Goal: Transaction & Acquisition: Purchase product/service

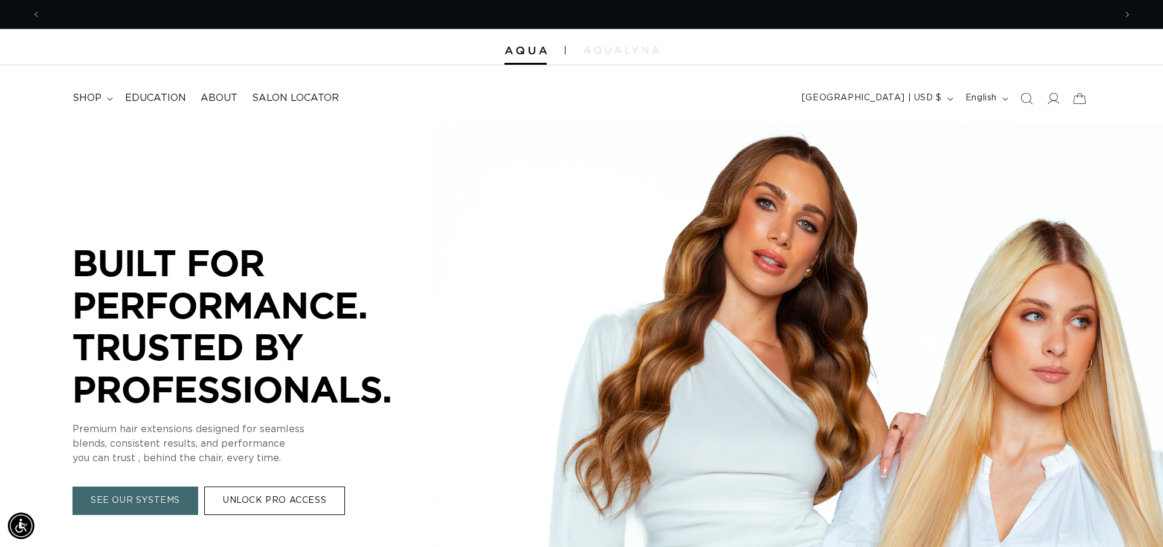
scroll to position [0, 1074]
click at [293, 509] on link "UNLOCK PRO ACCESS" at bounding box center [274, 501] width 141 height 28
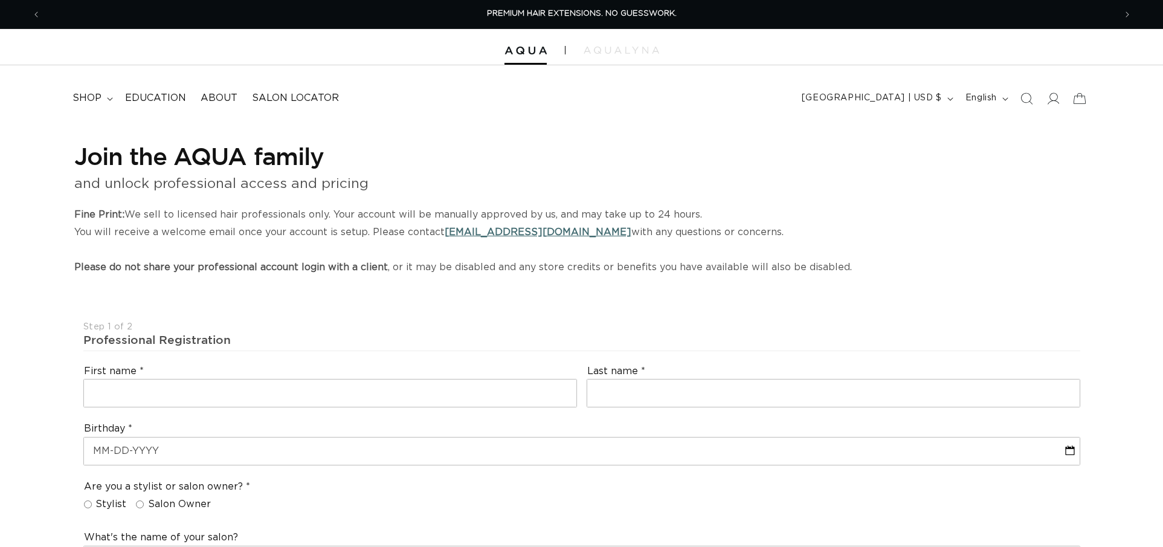
select select "US"
select select "[GEOGRAPHIC_DATA]"
click at [1046, 100] on icon at bounding box center [1052, 98] width 13 height 13
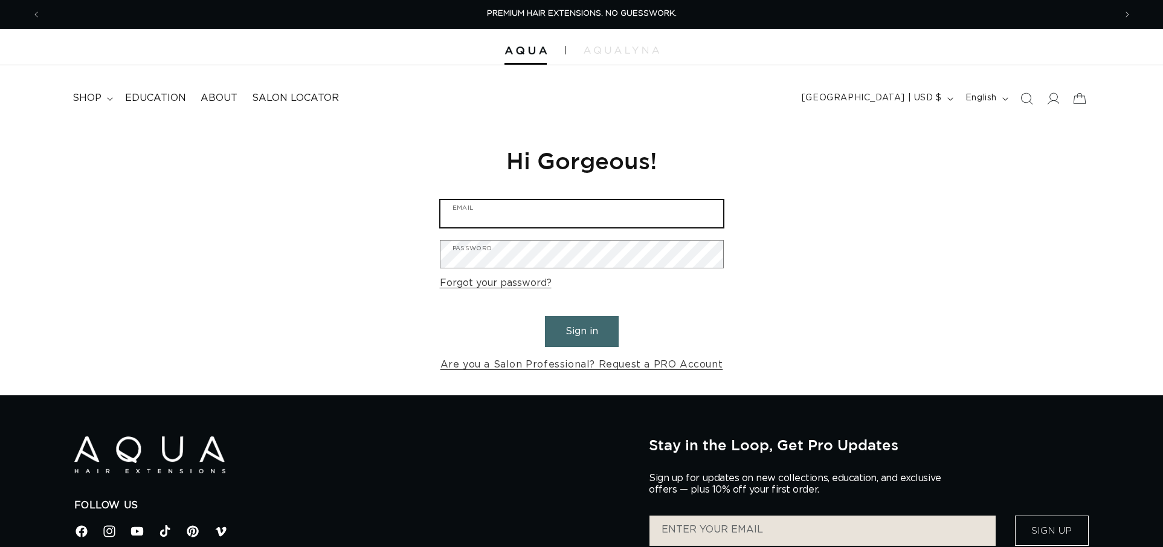
type input "[PERSON_NAME][EMAIL_ADDRESS][DOMAIN_NAME]"
click at [574, 336] on button "Sign in" at bounding box center [582, 331] width 74 height 31
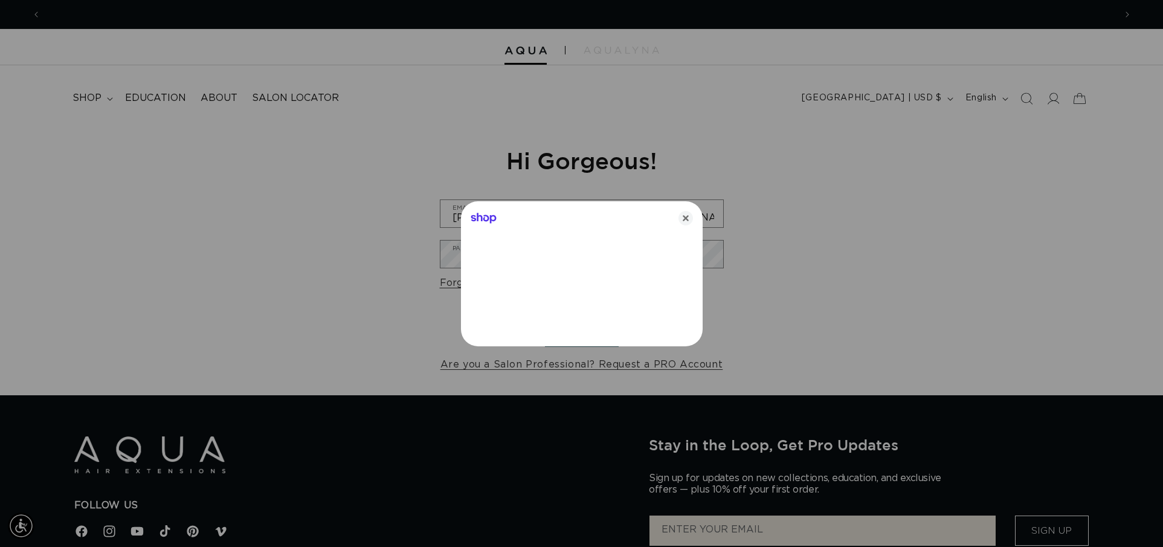
scroll to position [0, 1074]
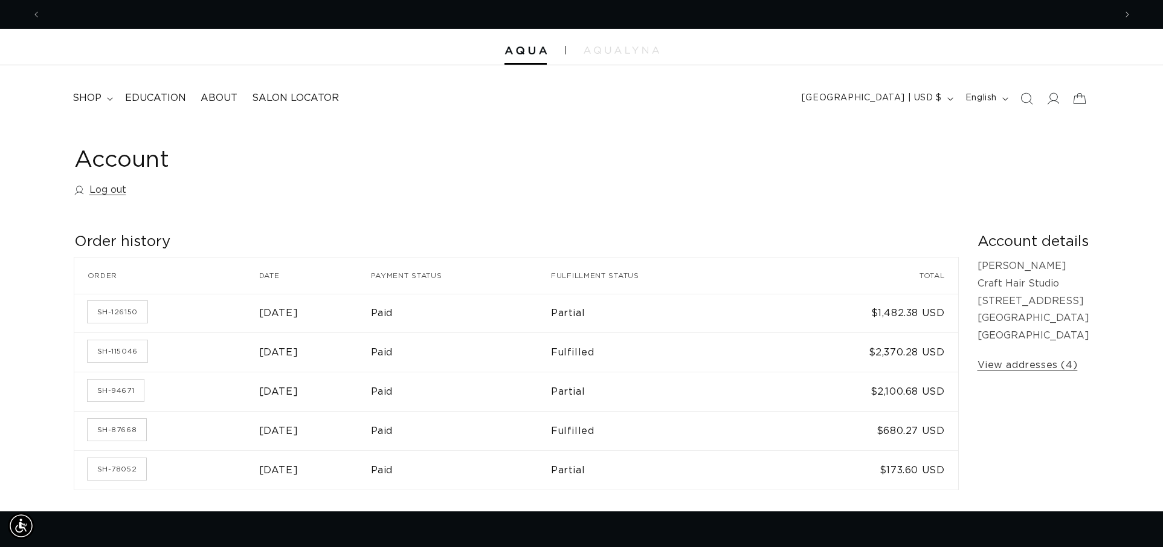
scroll to position [0, 1074]
click at [551, 291] on th "Payment status" at bounding box center [461, 275] width 180 height 36
click at [98, 97] on span "shop" at bounding box center [86, 98] width 29 height 13
click at [106, 98] on summary "shop" at bounding box center [91, 98] width 53 height 27
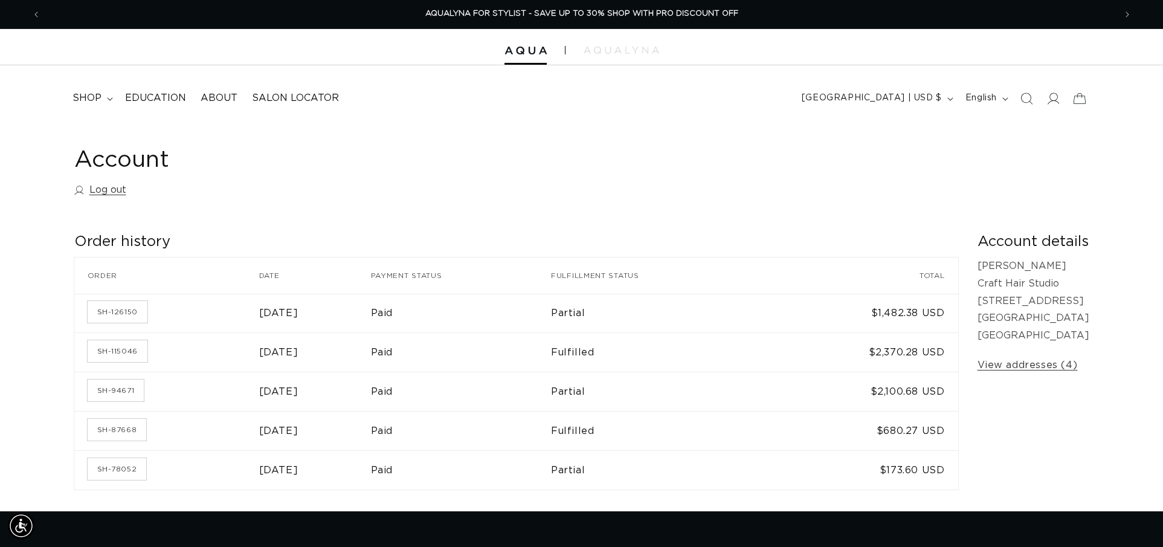
drag, startPoint x: 626, startPoint y: 279, endPoint x: 621, endPoint y: 266, distance: 13.9
click at [626, 274] on th "Fulfillment status" at bounding box center [659, 275] width 216 height 36
click at [107, 97] on icon at bounding box center [110, 99] width 6 height 4
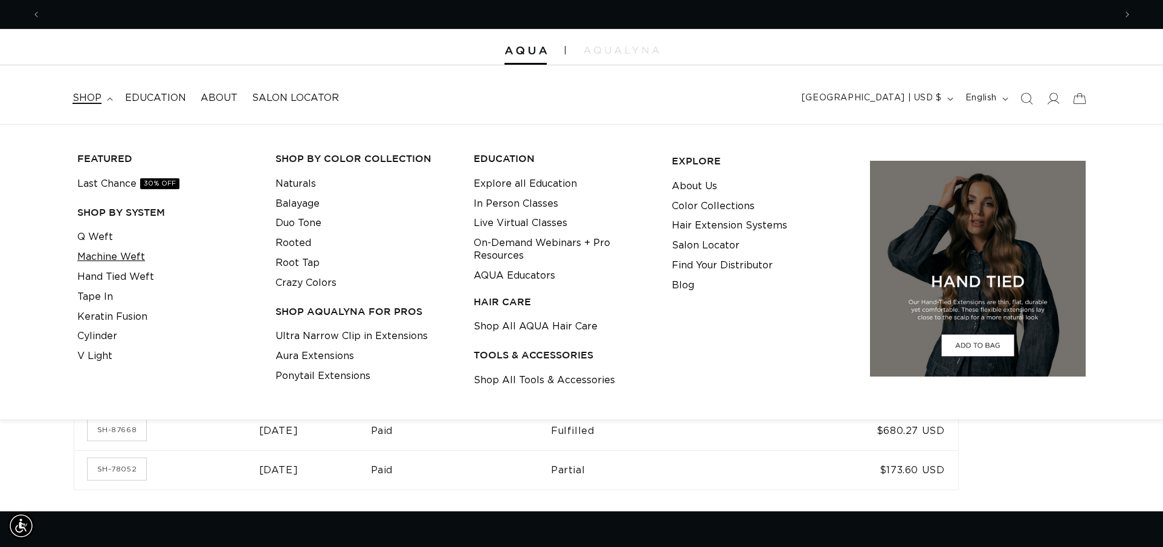
scroll to position [0, 0]
click at [115, 254] on link "Machine Weft" at bounding box center [111, 257] width 68 height 20
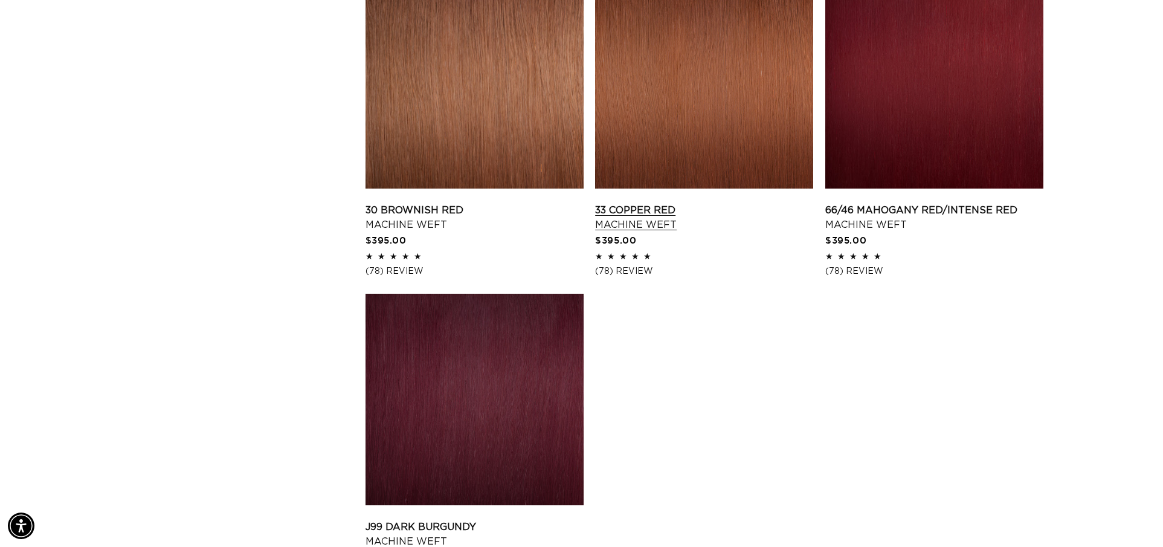
scroll to position [1712, 0]
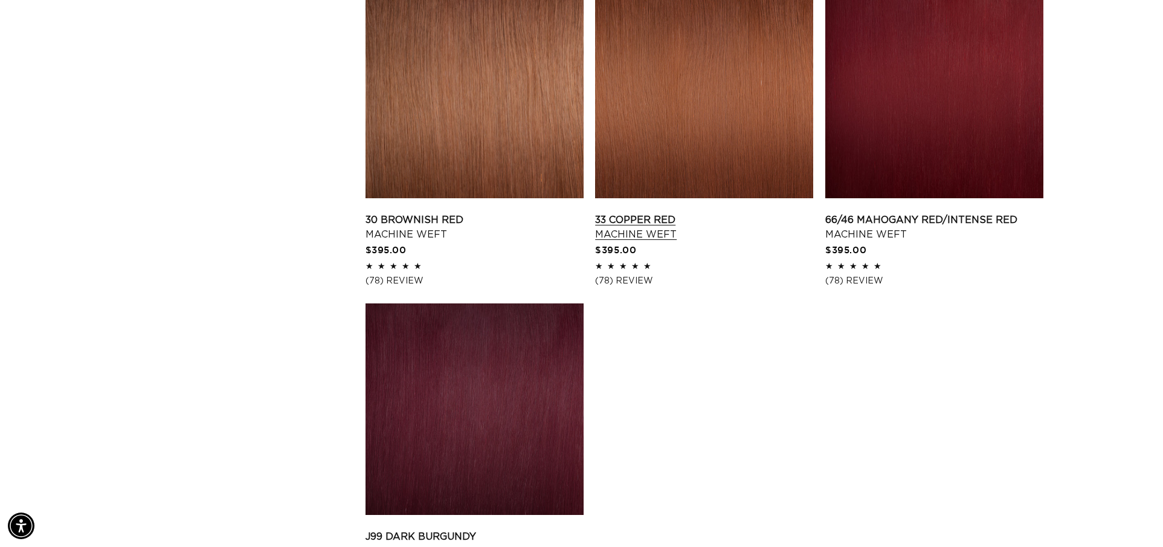
click at [672, 239] on link "33 Copper Red Machine Weft" at bounding box center [704, 227] width 218 height 29
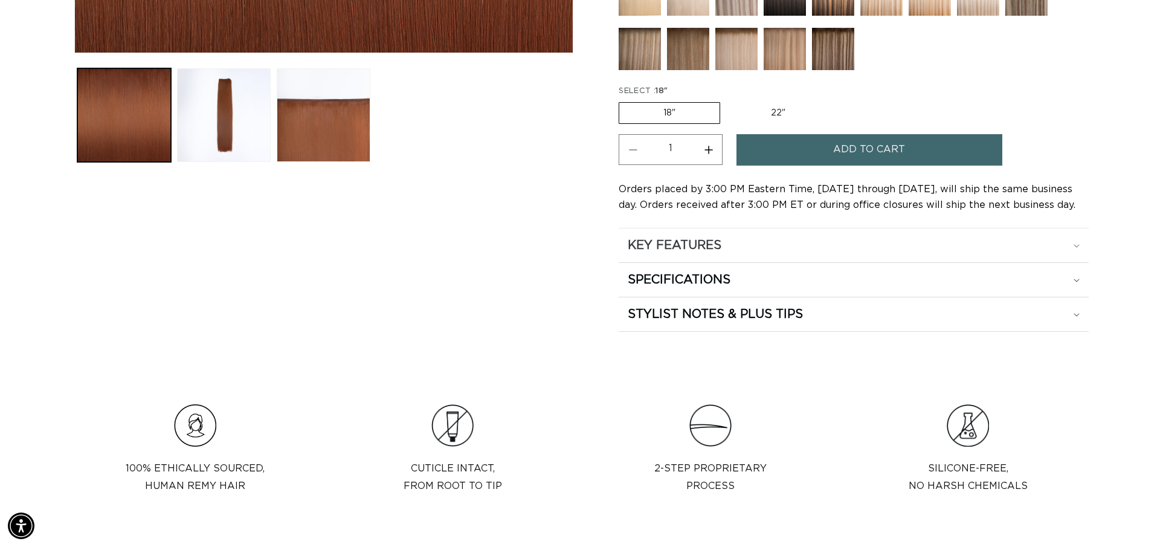
scroll to position [0, 1074]
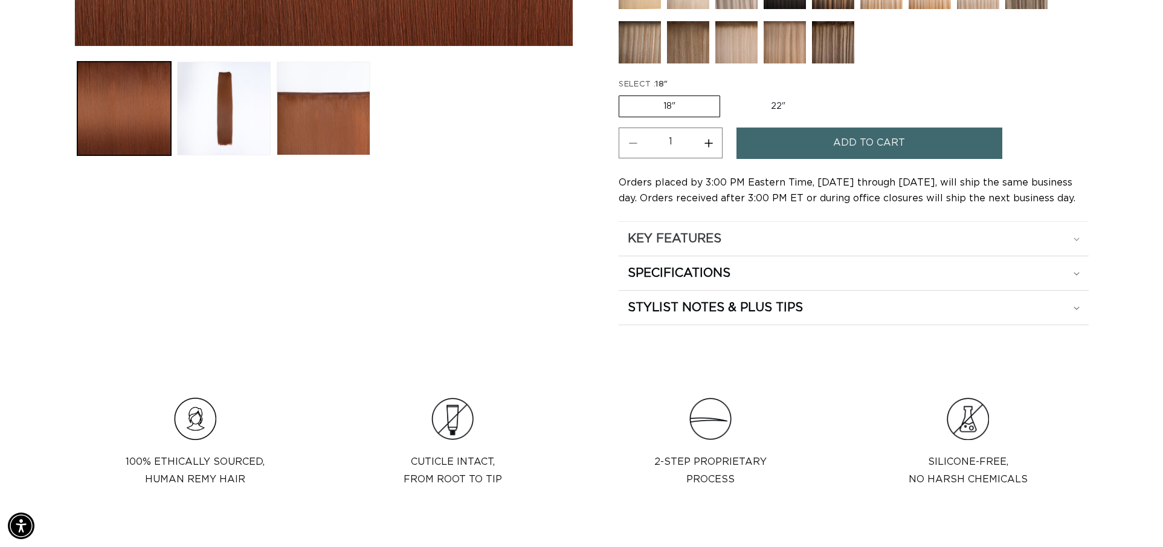
click at [697, 244] on h2 "KEY FEATURES" at bounding box center [674, 239] width 94 height 16
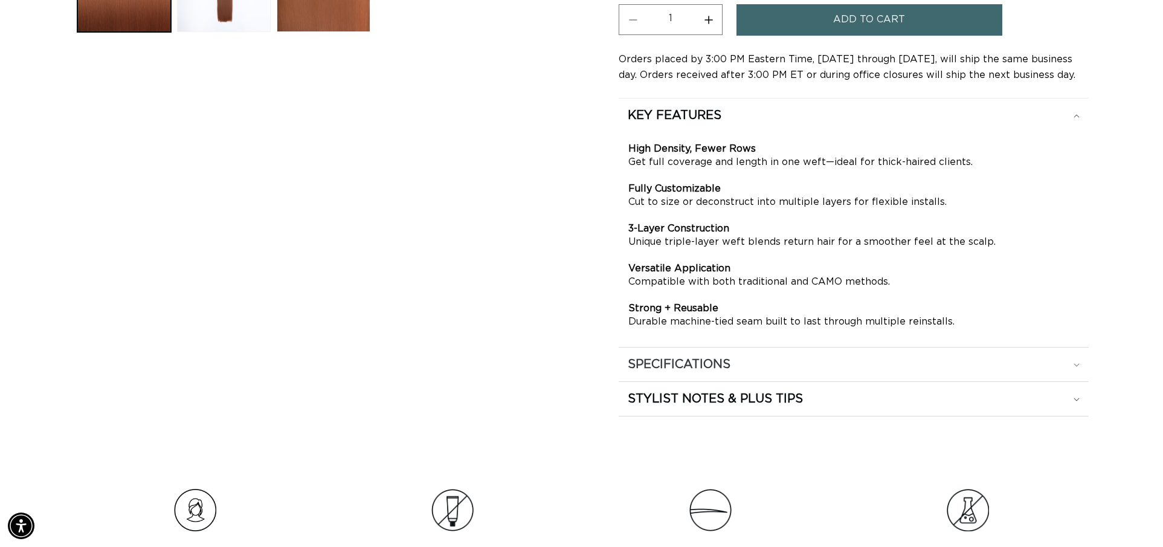
scroll to position [0, 2148]
click at [724, 132] on summary "SPECIFICATIONS" at bounding box center [853, 115] width 470 height 34
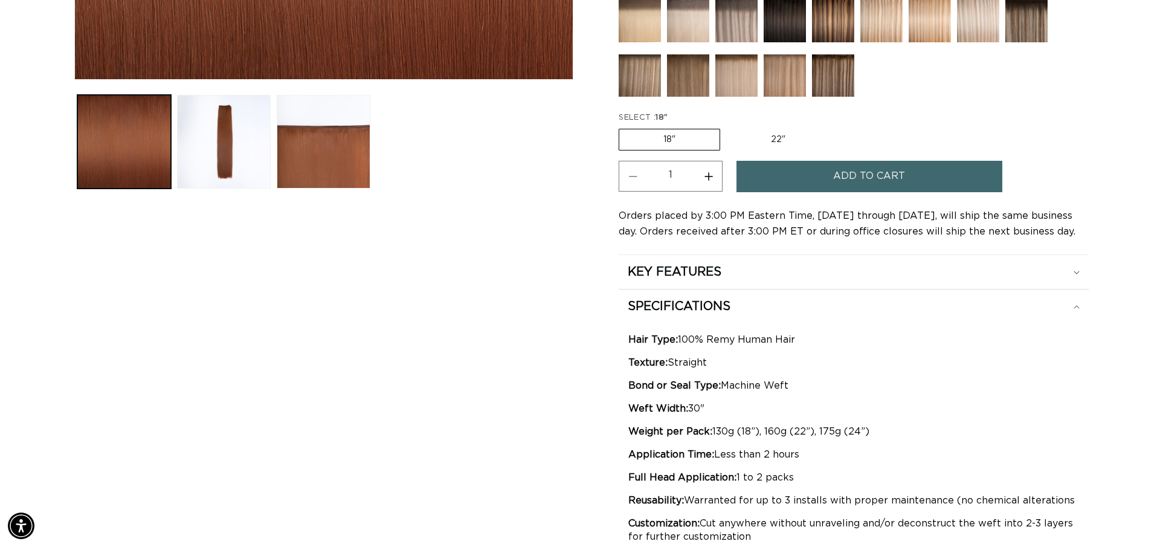
scroll to position [0, 0]
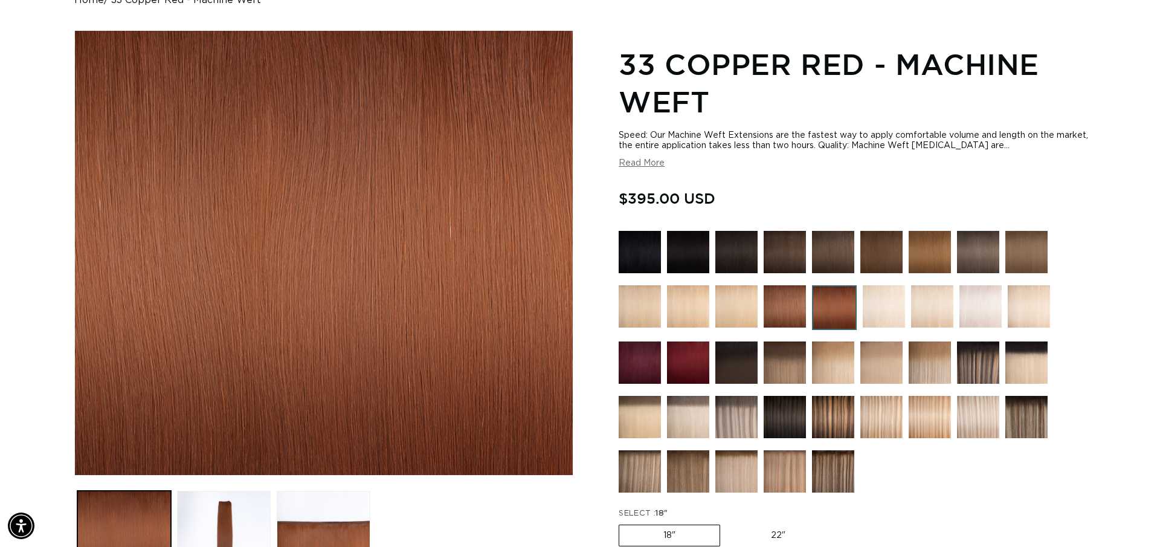
click at [683, 357] on img at bounding box center [688, 362] width 42 height 42
